Goal: Information Seeking & Learning: Check status

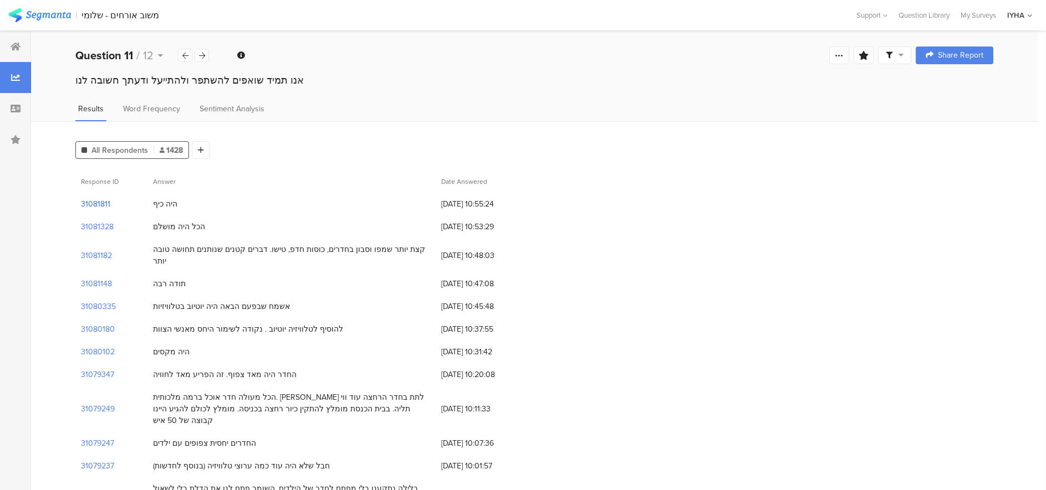
click at [98, 201] on section "31081811" at bounding box center [95, 204] width 29 height 12
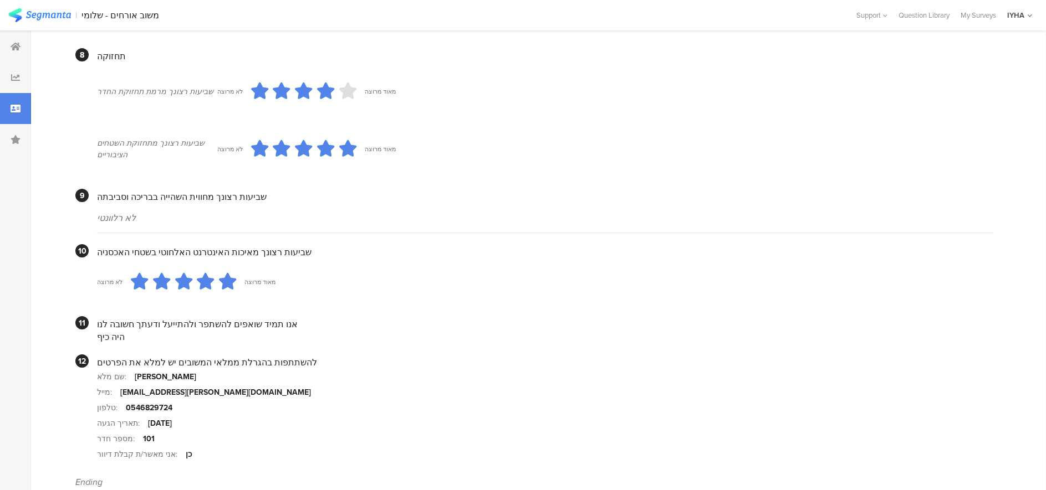
scroll to position [945, 0]
